Goal: Transaction & Acquisition: Purchase product/service

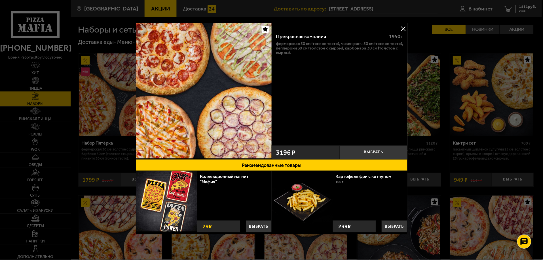
scroll to position [680, 0]
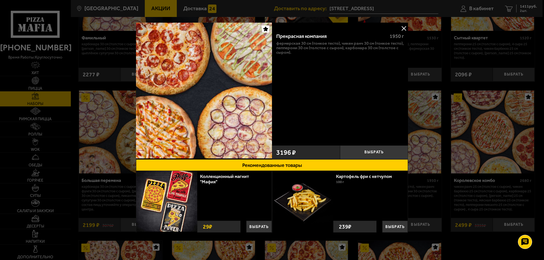
click at [111, 84] on div at bounding box center [272, 130] width 544 height 260
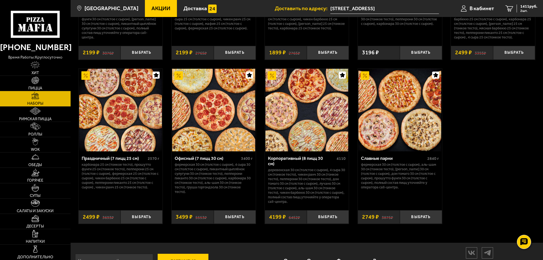
scroll to position [866, 0]
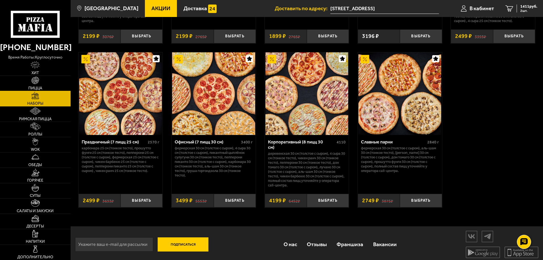
click at [43, 87] on link "Пицца" at bounding box center [35, 83] width 71 height 15
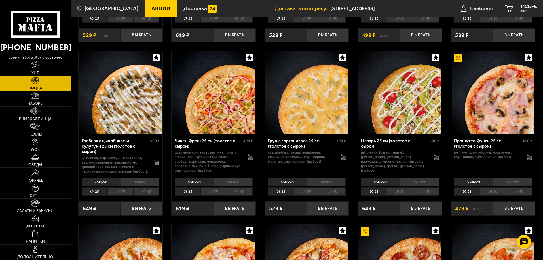
scroll to position [283, 0]
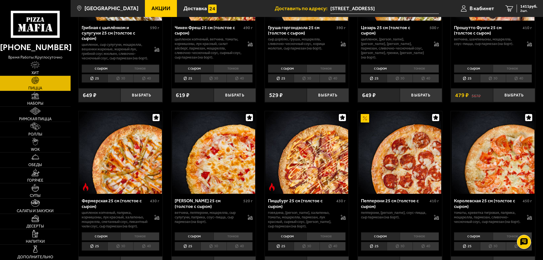
click at [307, 181] on img at bounding box center [306, 152] width 83 height 83
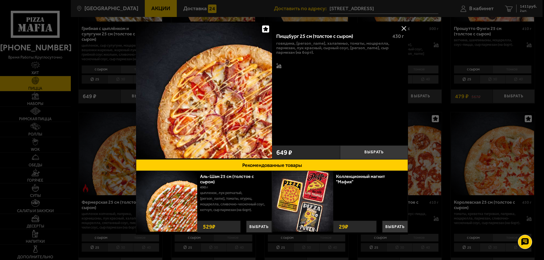
click at [489, 96] on div at bounding box center [272, 130] width 544 height 260
